Goal: Check status: Check status

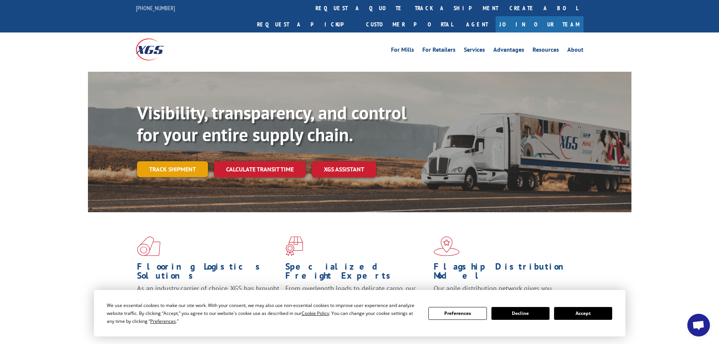
click at [189, 161] on link "Track shipment" at bounding box center [172, 169] width 71 height 16
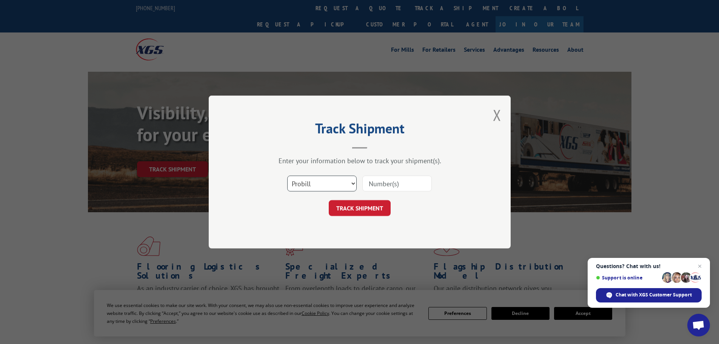
click at [325, 188] on select "Select category... Probill BOL PO" at bounding box center [321, 184] width 69 height 16
select select "bol"
click at [287, 176] on select "Select category... Probill BOL PO" at bounding box center [321, 184] width 69 height 16
click at [370, 182] on input at bounding box center [396, 184] width 69 height 16
paste input "1227996"
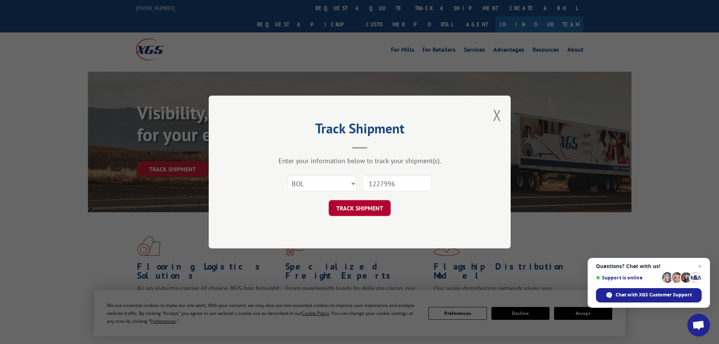
click at [361, 205] on button "TRACK SHIPMENT" at bounding box center [360, 208] width 62 height 16
click at [385, 185] on input "1227996" at bounding box center [396, 184] width 69 height 16
type input "1227996"
click button "TRACK SHIPMENT" at bounding box center [360, 208] width 62 height 16
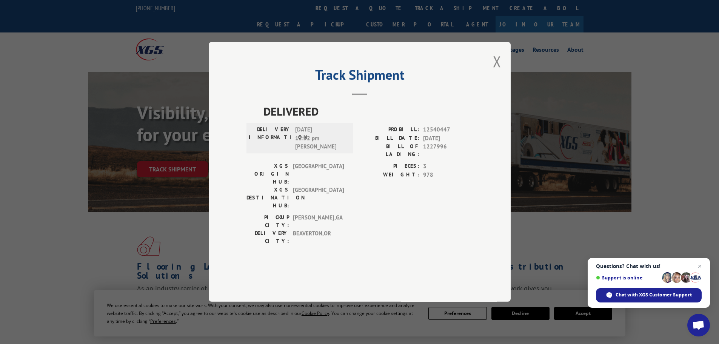
drag, startPoint x: 498, startPoint y: 86, endPoint x: 263, endPoint y: 153, distance: 243.4
click at [496, 71] on button "Close modal" at bounding box center [497, 61] width 8 height 20
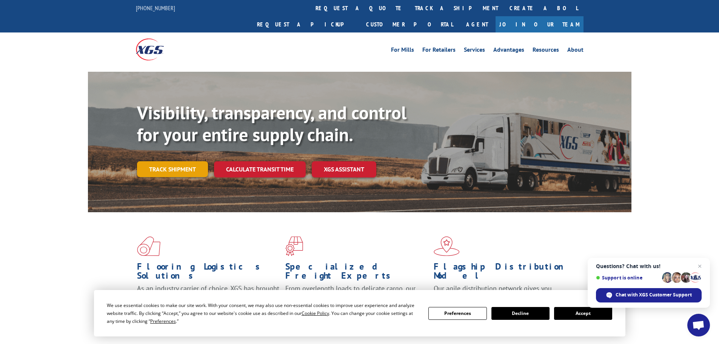
click at [202, 161] on link "Track shipment" at bounding box center [172, 169] width 71 height 16
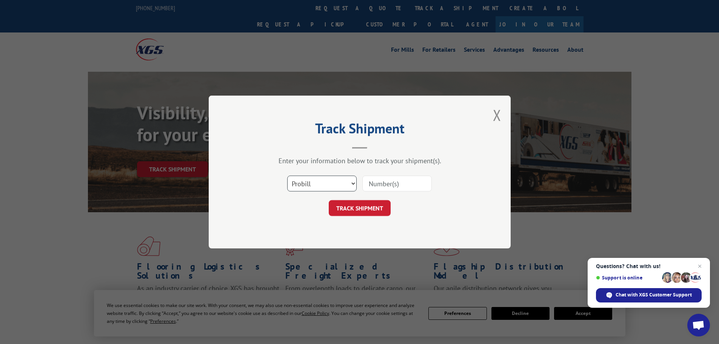
click at [330, 185] on select "Select category... Probill BOL PO" at bounding box center [321, 184] width 69 height 16
select select "bol"
click at [287, 176] on select "Select category... Probill BOL PO" at bounding box center [321, 184] width 69 height 16
click at [369, 179] on input at bounding box center [396, 184] width 69 height 16
paste input "7080125"
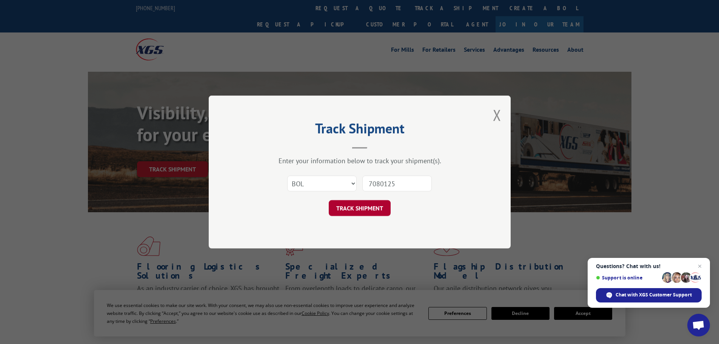
type input "7080125"
click at [351, 206] on button "TRACK SHIPMENT" at bounding box center [360, 208] width 62 height 16
